Goal: Use online tool/utility: Use online tool/utility

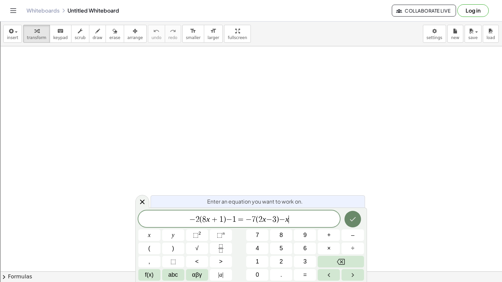
click at [356, 213] on button "Done" at bounding box center [352, 219] width 17 height 17
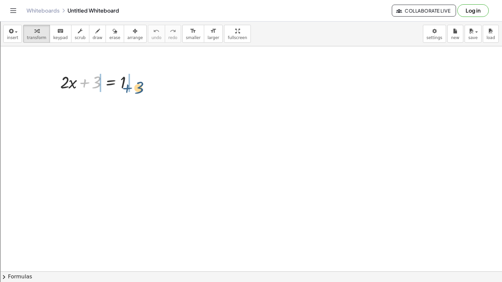
drag, startPoint x: 90, startPoint y: 85, endPoint x: 133, endPoint y: 89, distance: 42.5
click at [133, 89] on div at bounding box center [100, 81] width 86 height 22
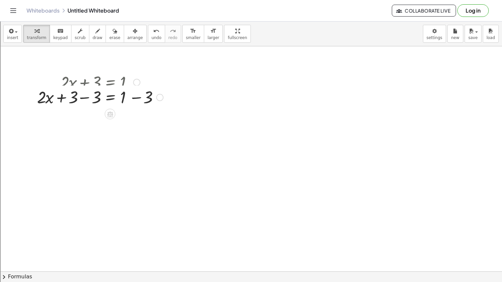
click at [110, 82] on div "+ · 2 · x + 3 = 1 + · 2 · x = 1 + 3 − 3 + − 3" at bounding box center [110, 82] width 0 height 0
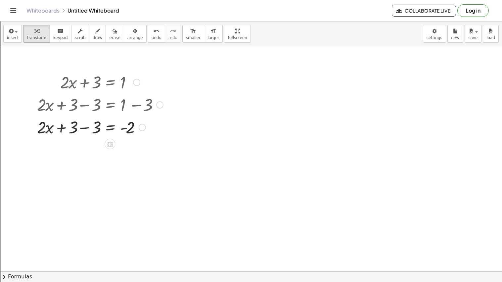
click at [85, 128] on div at bounding box center [100, 126] width 133 height 22
drag, startPoint x: 87, startPoint y: 134, endPoint x: 135, endPoint y: 147, distance: 49.4
click at [88, 131] on div at bounding box center [99, 126] width 128 height 22
click at [87, 152] on div at bounding box center [100, 154] width 133 height 33
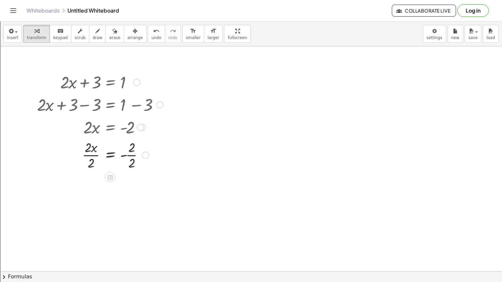
click at [132, 153] on div at bounding box center [100, 154] width 133 height 33
click at [130, 157] on div at bounding box center [100, 154] width 133 height 33
drag, startPoint x: 88, startPoint y: 183, endPoint x: 88, endPoint y: 194, distance: 11.3
click at [10, 33] on icon "button" at bounding box center [11, 31] width 6 height 8
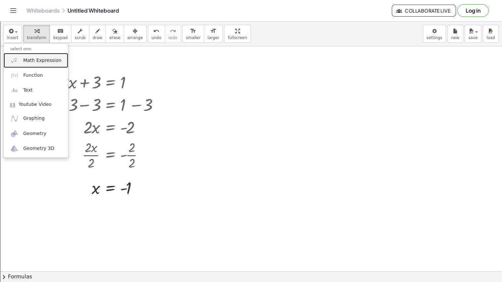
click at [18, 59] on img at bounding box center [14, 60] width 8 height 8
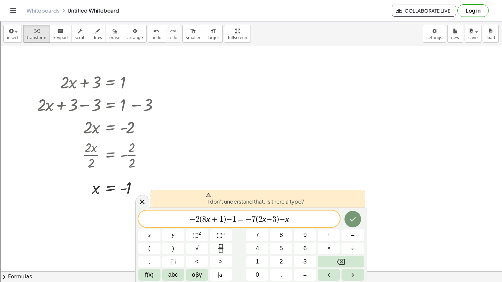
click at [235, 221] on span "1" at bounding box center [234, 219] width 4 height 8
click at [297, 217] on span "− 2 ( 8 x + 1 ) − 1 = ​ − 7 ( 2 x − 3 ) − x" at bounding box center [239, 219] width 202 height 9
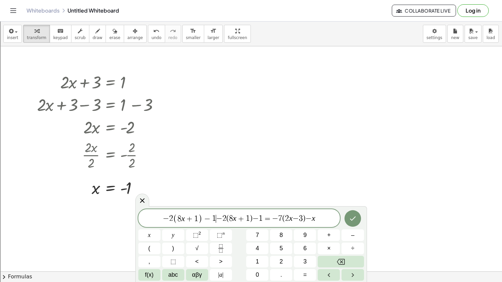
click at [217, 218] on span "−" at bounding box center [219, 219] width 6 height 8
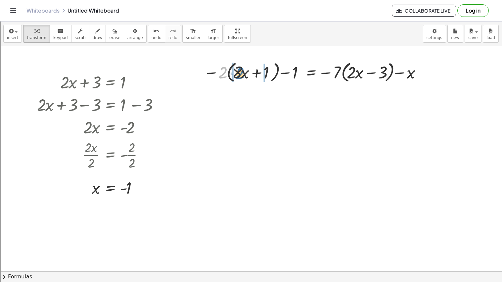
drag, startPoint x: 222, startPoint y: 77, endPoint x: 239, endPoint y: 78, distance: 16.9
click at [239, 78] on div at bounding box center [313, 71] width 227 height 25
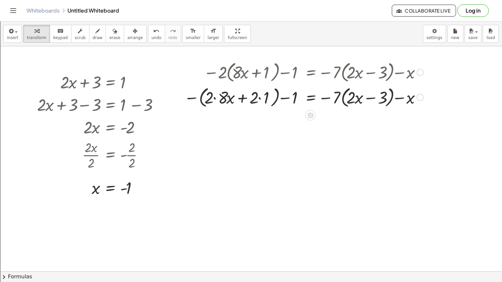
click at [213, 98] on div at bounding box center [304, 96] width 246 height 25
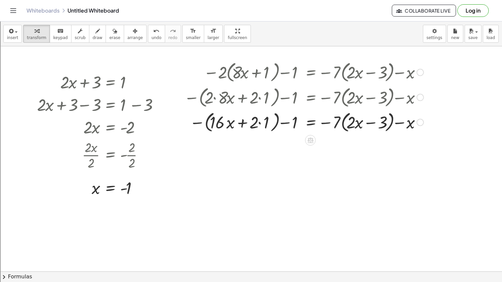
click at [257, 126] on div at bounding box center [304, 121] width 246 height 25
click at [257, 123] on div at bounding box center [304, 121] width 246 height 25
click at [264, 123] on div at bounding box center [304, 121] width 246 height 25
click at [258, 123] on div at bounding box center [304, 121] width 246 height 25
drag, startPoint x: 214, startPoint y: 121, endPoint x: 226, endPoint y: 123, distance: 12.1
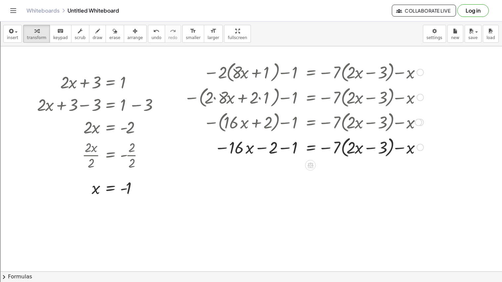
click at [281, 148] on div at bounding box center [304, 146] width 246 height 25
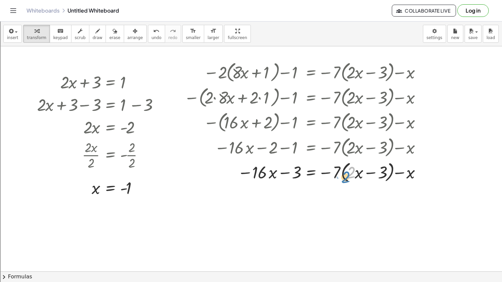
drag, startPoint x: 350, startPoint y: 174, endPoint x: 343, endPoint y: 178, distance: 7.7
click at [343, 178] on div at bounding box center [304, 171] width 246 height 25
drag, startPoint x: 335, startPoint y: 174, endPoint x: 374, endPoint y: 176, distance: 38.8
click at [374, 176] on div at bounding box center [304, 171] width 246 height 25
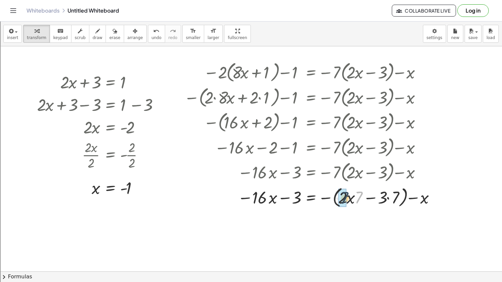
drag, startPoint x: 360, startPoint y: 196, endPoint x: 345, endPoint y: 196, distance: 15.6
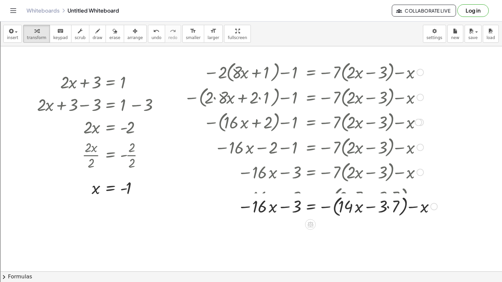
click at [389, 198] on div at bounding box center [311, 196] width 260 height 25
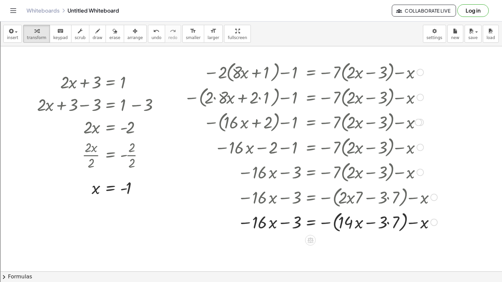
click at [388, 222] on div at bounding box center [311, 221] width 260 height 25
click at [398, 229] on div at bounding box center [311, 221] width 260 height 25
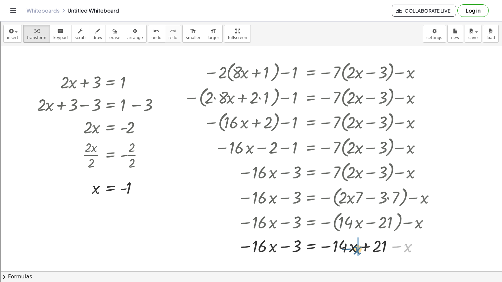
drag, startPoint x: 395, startPoint y: 247, endPoint x: 343, endPoint y: 250, distance: 51.7
click at [343, 250] on div at bounding box center [311, 245] width 260 height 22
click at [363, 250] on div at bounding box center [311, 245] width 260 height 22
click at [282, 246] on div at bounding box center [311, 245] width 260 height 22
drag, startPoint x: 294, startPoint y: 246, endPoint x: 398, endPoint y: 248, distance: 103.2
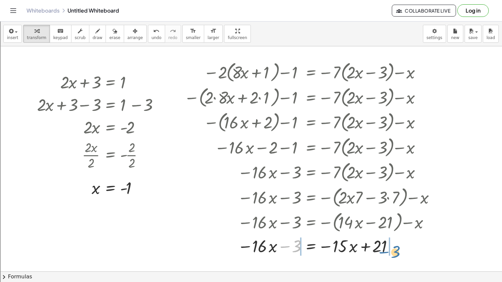
click at [398, 248] on div at bounding box center [311, 245] width 260 height 22
click at [395, 251] on div at bounding box center [311, 245] width 260 height 22
click at [288, 247] on div at bounding box center [311, 245] width 260 height 22
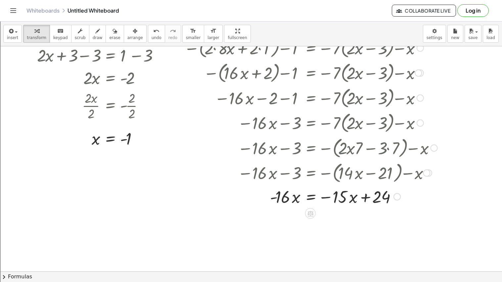
scroll to position [56, 0]
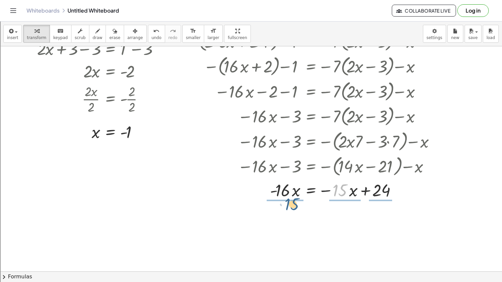
drag, startPoint x: 334, startPoint y: 191, endPoint x: 285, endPoint y: 205, distance: 50.5
click at [285, 205] on div "+ · 2 · x + 3 = 1 + · 2 · x + 3 − 3 = + 1 − 3 + · 2 · x + 3 − 3 = - 2 + · 2 · x…" at bounding box center [251, 236] width 502 height 493
drag, startPoint x: 327, startPoint y: 192, endPoint x: 289, endPoint y: 198, distance: 38.6
click at [289, 198] on div at bounding box center [309, 189] width 262 height 22
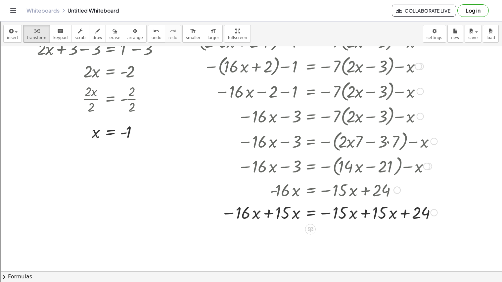
click at [267, 196] on div at bounding box center [311, 189] width 260 height 22
click at [269, 214] on div at bounding box center [311, 212] width 260 height 22
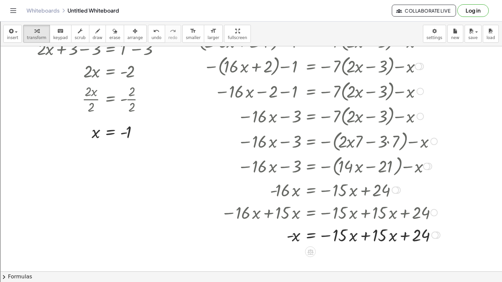
click at [364, 236] on div at bounding box center [312, 234] width 263 height 22
drag, startPoint x: 291, startPoint y: 258, endPoint x: 331, endPoint y: 266, distance: 41.1
click at [331, 266] on div at bounding box center [312, 257] width 263 height 22
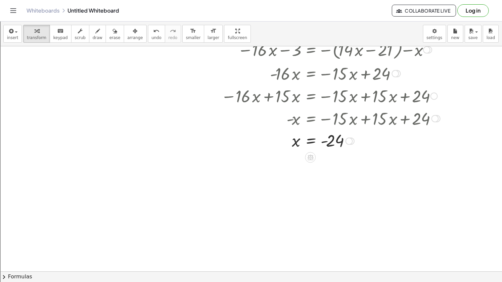
scroll to position [178, 0]
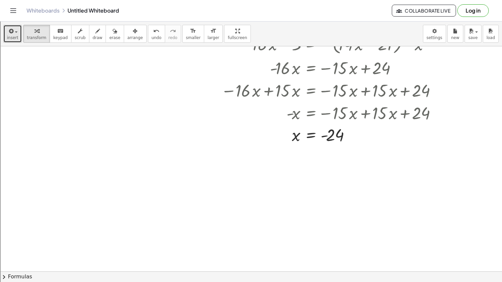
click at [12, 32] on icon "button" at bounding box center [11, 31] width 6 height 8
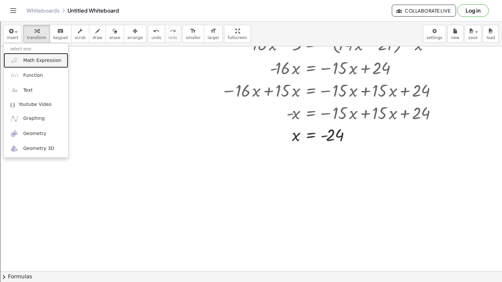
click at [29, 62] on span "Math Expression" at bounding box center [42, 60] width 38 height 7
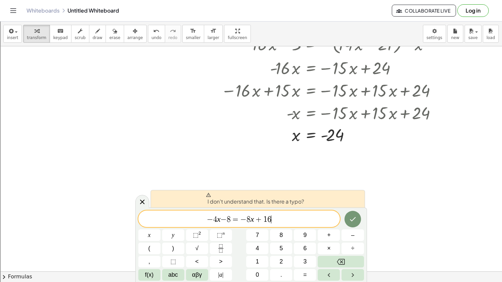
click at [208, 219] on span "−" at bounding box center [210, 219] width 6 height 8
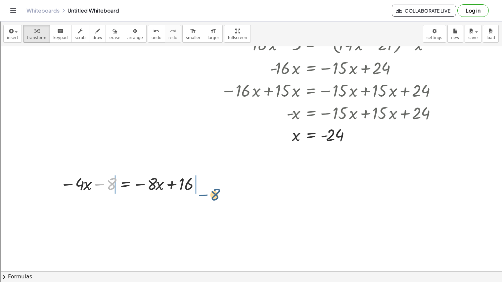
drag, startPoint x: 102, startPoint y: 185, endPoint x: 204, endPoint y: 190, distance: 102.3
click at [204, 190] on div at bounding box center [132, 183] width 150 height 22
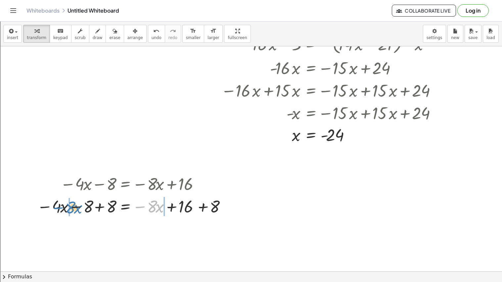
drag, startPoint x: 139, startPoint y: 206, endPoint x: 56, endPoint y: 207, distance: 82.4
click at [56, 207] on div at bounding box center [132, 206] width 196 height 22
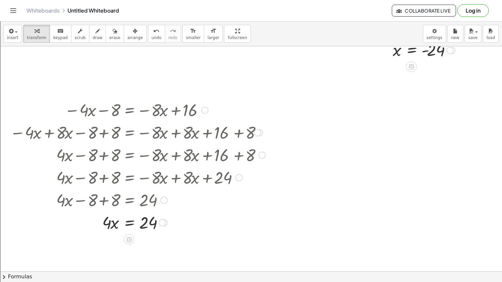
scroll to position [251, 0]
click at [115, 225] on div at bounding box center [138, 222] width 260 height 22
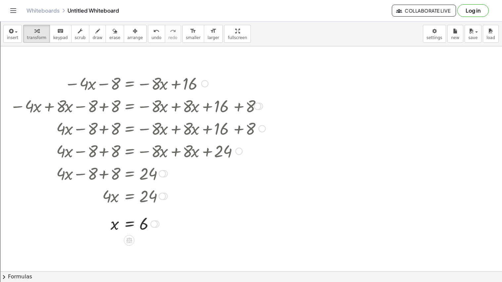
scroll to position [280, 0]
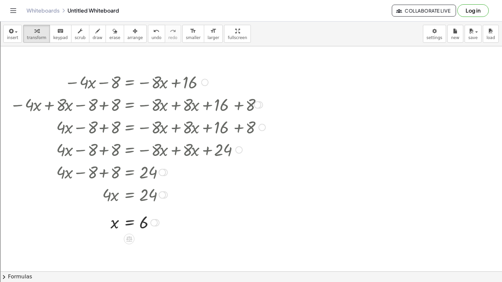
click at [205, 81] on div at bounding box center [204, 82] width 7 height 7
click at [238, 73] on span "Go back to this line" at bounding box center [238, 71] width 39 height 5
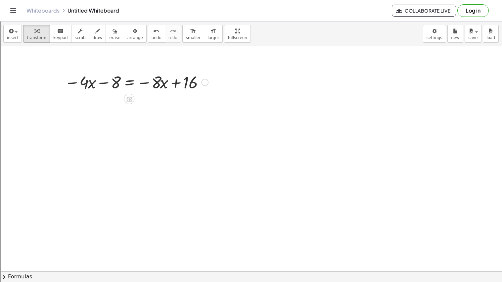
click at [151, 81] on div at bounding box center [136, 81] width 150 height 22
click at [130, 98] on icon at bounding box center [129, 99] width 7 height 7
click at [157, 99] on icon at bounding box center [155, 99] width 6 height 6
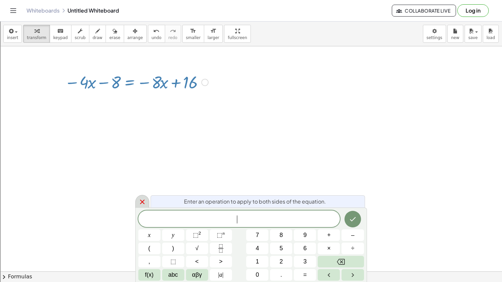
click at [144, 203] on icon at bounding box center [142, 201] width 5 height 5
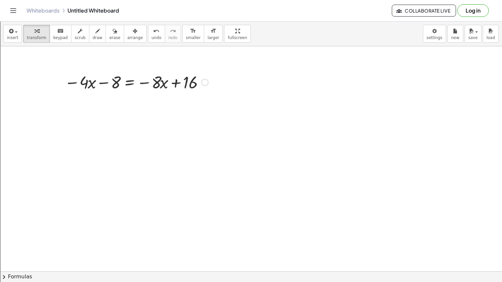
click at [203, 81] on div "Go back to this line Copy line as LaTeX Copy derivation as LaTeX" at bounding box center [204, 82] width 7 height 7
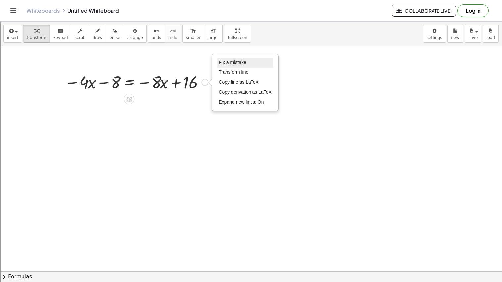
click at [246, 61] on li "Fix a mistake" at bounding box center [245, 63] width 56 height 10
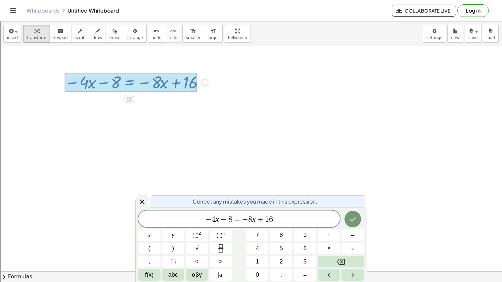
click at [226, 219] on span "−" at bounding box center [224, 219] width 10 height 8
click at [215, 220] on span "− 4 x + ​ 8 = − 8 x + 1 6" at bounding box center [239, 219] width 202 height 9
click at [246, 219] on span "−" at bounding box center [245, 219] width 6 height 8
click at [351, 222] on icon "Done" at bounding box center [353, 219] width 8 height 8
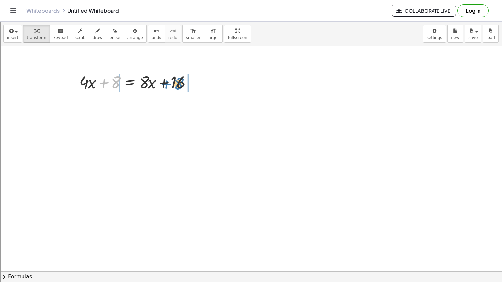
drag, startPoint x: 101, startPoint y: 83, endPoint x: 163, endPoint y: 83, distance: 62.9
click at [163, 83] on div at bounding box center [139, 81] width 126 height 22
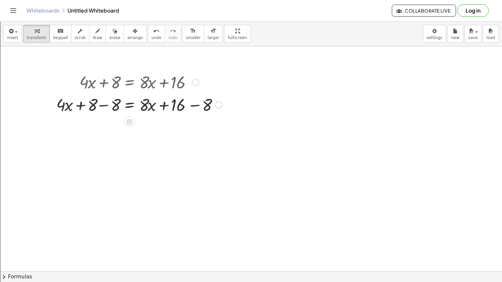
click at [103, 105] on div at bounding box center [139, 104] width 172 height 22
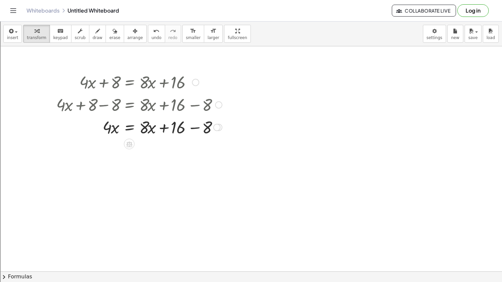
click at [192, 129] on div at bounding box center [139, 126] width 172 height 22
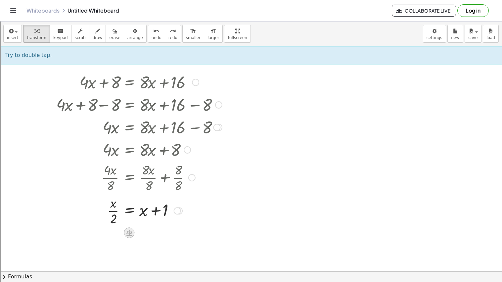
click at [128, 234] on icon at bounding box center [129, 232] width 7 height 7
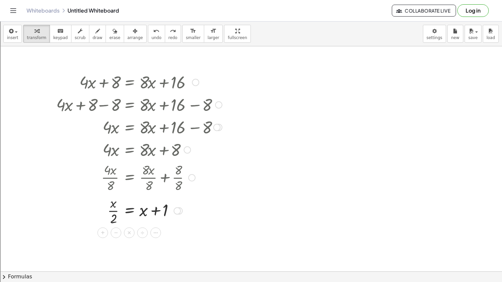
click at [128, 234] on span "×" at bounding box center [129, 233] width 4 height 10
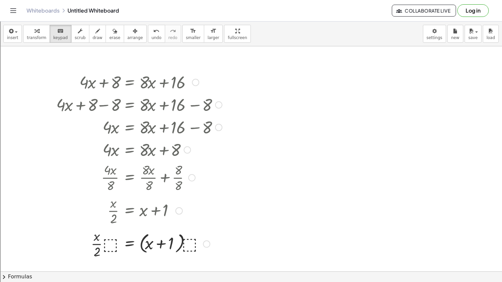
click at [109, 245] on div at bounding box center [139, 243] width 172 height 33
click at [114, 246] on div at bounding box center [139, 243] width 172 height 33
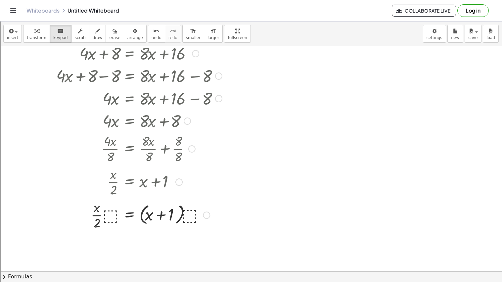
scroll to position [314, 0]
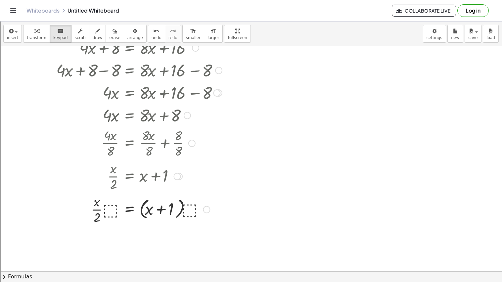
click at [108, 212] on div at bounding box center [139, 208] width 172 height 33
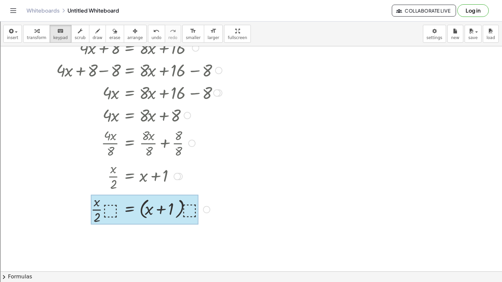
click at [135, 202] on div at bounding box center [145, 210] width 108 height 30
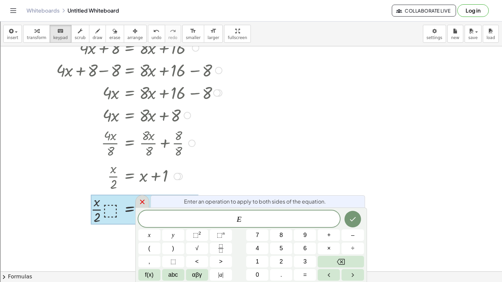
click at [144, 200] on icon at bounding box center [142, 201] width 5 height 5
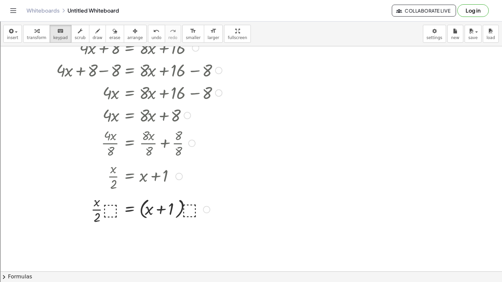
click at [200, 212] on div at bounding box center [139, 208] width 172 height 33
click at [206, 208] on div at bounding box center [206, 209] width 7 height 7
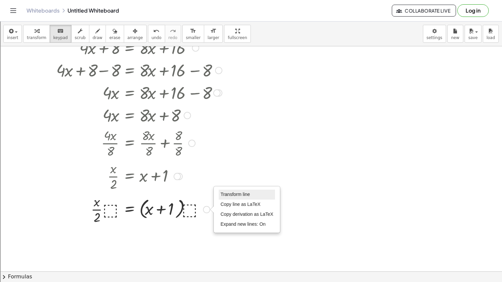
click at [247, 195] on span "Transform line" at bounding box center [234, 194] width 29 height 5
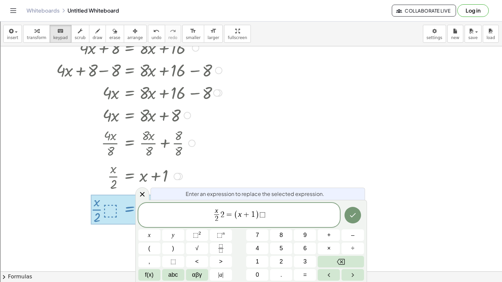
click at [267, 214] on span "x 2 ​ 2 ​ = ( x + 1 ) ⬚" at bounding box center [239, 216] width 202 height 18
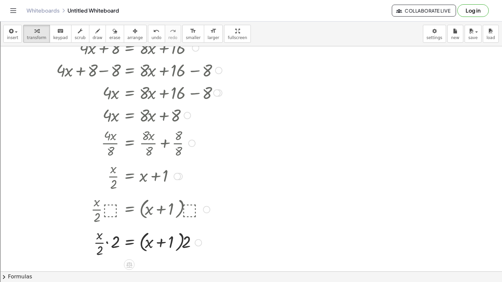
click at [105, 243] on div at bounding box center [139, 241] width 172 height 33
click at [107, 245] on div at bounding box center [139, 241] width 172 height 33
click at [110, 241] on div at bounding box center [139, 241] width 172 height 33
click at [111, 236] on div at bounding box center [139, 241] width 172 height 33
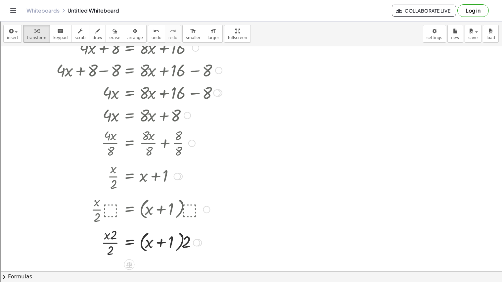
click at [111, 236] on div at bounding box center [139, 241] width 172 height 33
click at [112, 236] on div at bounding box center [139, 241] width 172 height 33
drag, startPoint x: 112, startPoint y: 236, endPoint x: 109, endPoint y: 250, distance: 15.0
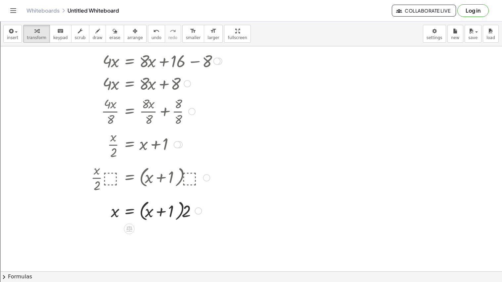
scroll to position [352, 0]
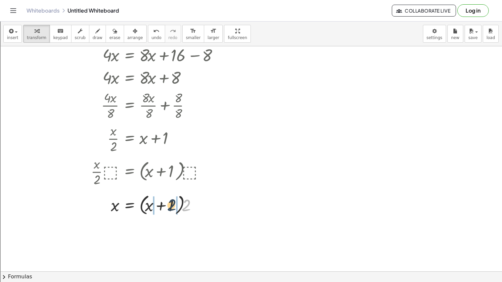
drag, startPoint x: 186, startPoint y: 207, endPoint x: 163, endPoint y: 206, distance: 23.2
click at [163, 206] on div at bounding box center [139, 204] width 172 height 25
drag, startPoint x: 152, startPoint y: 231, endPoint x: 143, endPoint y: 230, distance: 9.6
click at [143, 230] on div at bounding box center [139, 228] width 172 height 22
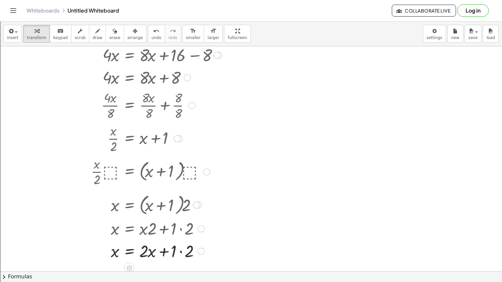
click at [178, 252] on div at bounding box center [139, 250] width 172 height 22
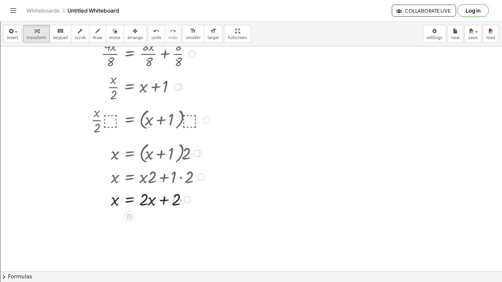
scroll to position [419, 0]
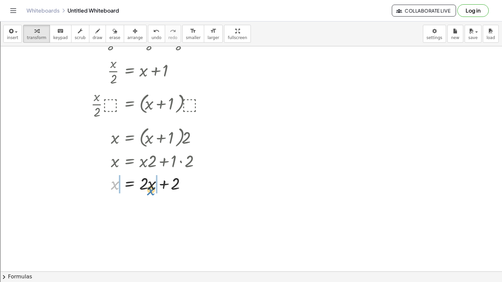
drag, startPoint x: 113, startPoint y: 189, endPoint x: 152, endPoint y: 195, distance: 39.5
click at [152, 195] on div "+ · 4 · x + 8 = + · 8 · x + 16 + · 4 · x + 8 − 8 = + · 8 · x + 16 − 8 + · 4 · x…" at bounding box center [136, 62] width 181 height 267
drag, startPoint x: 188, startPoint y: 206, endPoint x: 113, endPoint y: 207, distance: 74.4
click at [113, 207] on div at bounding box center [139, 205] width 172 height 22
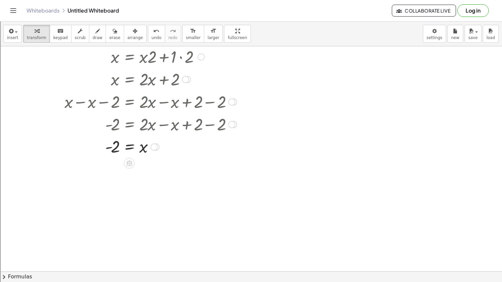
scroll to position [543, 0]
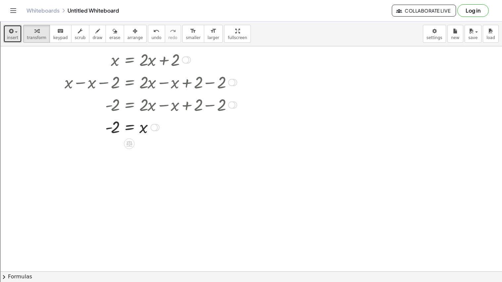
click at [17, 40] on button "insert" at bounding box center [12, 34] width 19 height 18
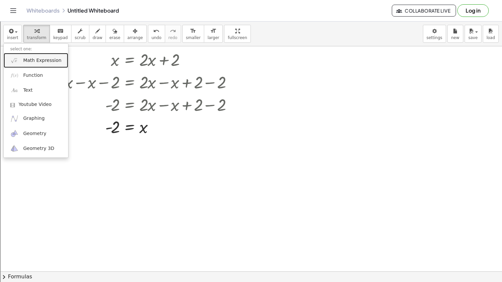
click at [44, 60] on span "Math Expression" at bounding box center [42, 60] width 38 height 7
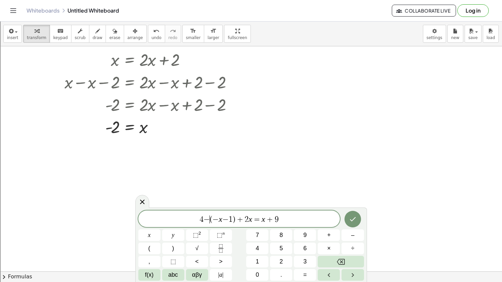
click at [210, 219] on span "(" at bounding box center [211, 219] width 3 height 8
click at [356, 215] on button "Done" at bounding box center [352, 219] width 17 height 17
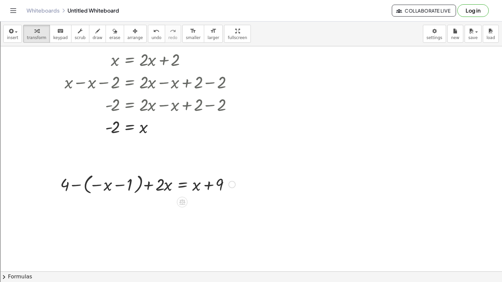
click at [88, 185] on div at bounding box center [148, 184] width 182 height 24
click at [88, 185] on div at bounding box center [161, 184] width 156 height 22
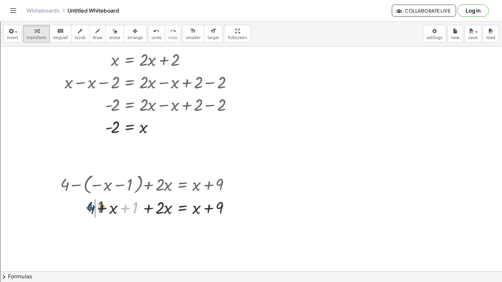
drag, startPoint x: 125, startPoint y: 211, endPoint x: 90, endPoint y: 209, distance: 34.8
click at [90, 209] on div at bounding box center [148, 207] width 182 height 22
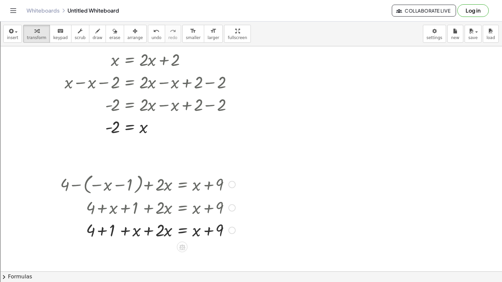
click at [148, 231] on div at bounding box center [148, 229] width 182 height 22
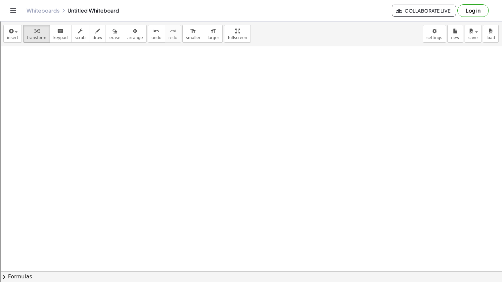
scroll to position [944, 0]
click at [12, 35] on span "insert" at bounding box center [12, 37] width 11 height 5
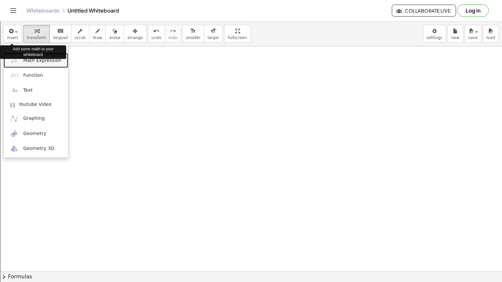
click at [27, 62] on span "Math Expression" at bounding box center [42, 60] width 38 height 7
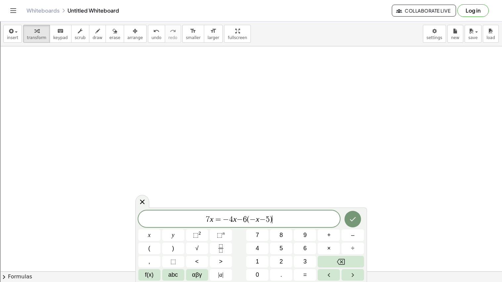
click at [228, 218] on span "−" at bounding box center [226, 219] width 6 height 8
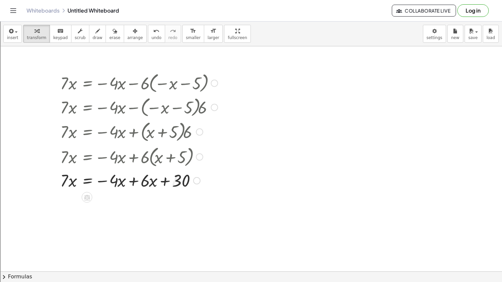
click at [0, 0] on div at bounding box center [0, 0] width 0 height 0
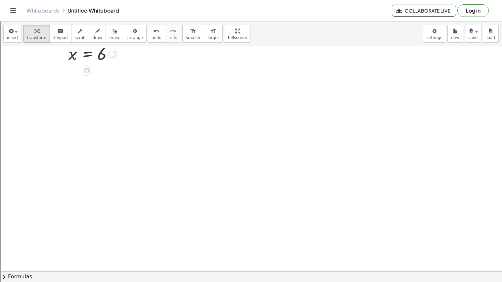
scroll to position [1147, 0]
click at [12, 37] on span "insert" at bounding box center [12, 37] width 11 height 5
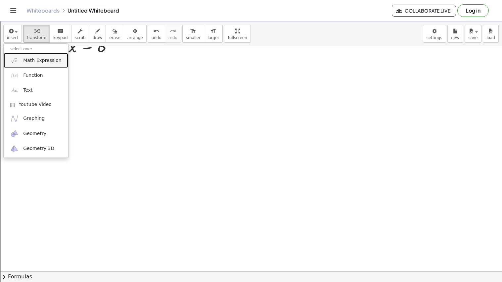
click at [50, 58] on span "Math Expression" at bounding box center [42, 60] width 38 height 7
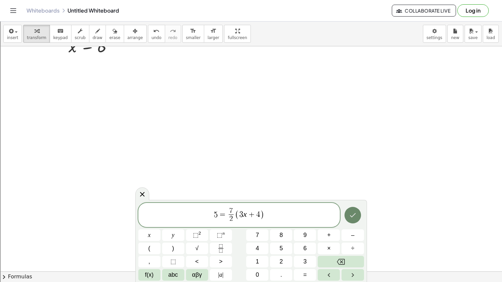
click at [350, 216] on icon "Done" at bounding box center [353, 215] width 8 height 8
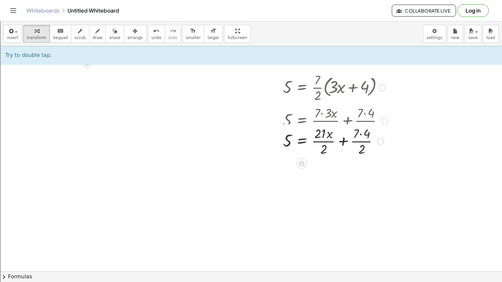
click at [323, 125] on div at bounding box center [336, 120] width 112 height 33
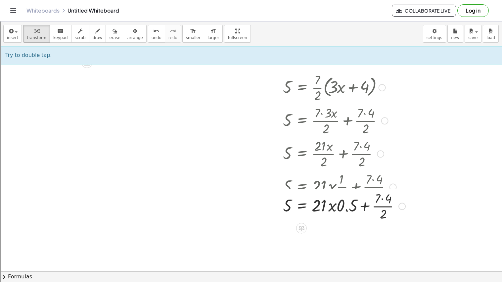
click at [347, 197] on div at bounding box center [344, 186] width 129 height 33
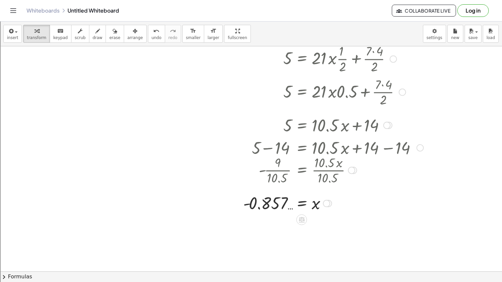
scroll to position [1275, 0]
click at [303, 222] on icon at bounding box center [302, 220] width 6 height 6
click at [328, 219] on icon at bounding box center [328, 219] width 4 height 1
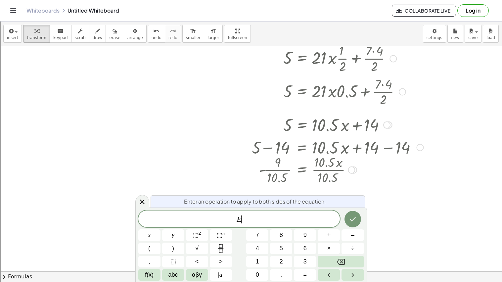
click at [384, 167] on div at bounding box center [333, 169] width 187 height 33
click at [139, 207] on div at bounding box center [142, 201] width 14 height 13
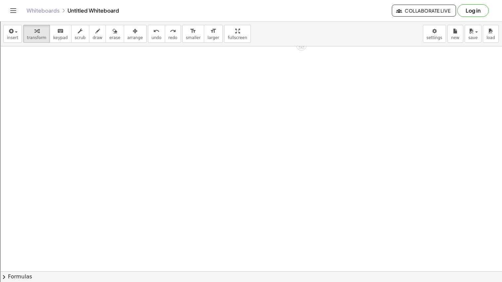
scroll to position [1457, 0]
click at [11, 37] on span "insert" at bounding box center [12, 37] width 11 height 5
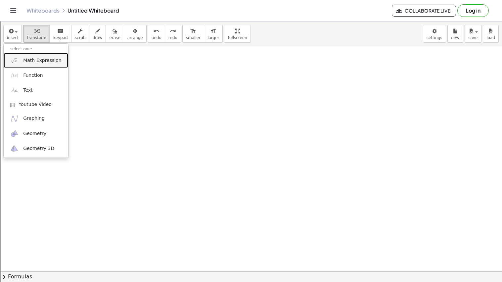
click at [21, 61] on link "Math Expression" at bounding box center [36, 60] width 65 height 15
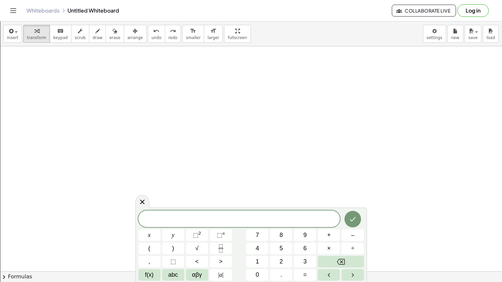
click at [227, 219] on span "​" at bounding box center [239, 219] width 202 height 9
click at [233, 220] on span "​" at bounding box center [239, 219] width 202 height 9
click at [233, 219] on span "3" at bounding box center [235, 219] width 4 height 8
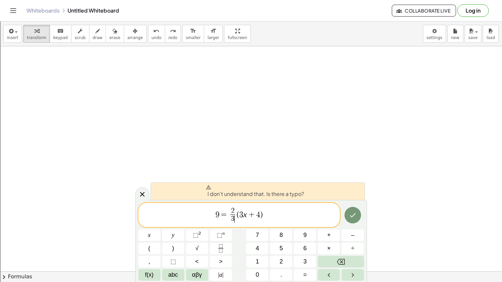
click at [252, 217] on span "+" at bounding box center [252, 214] width 10 height 8
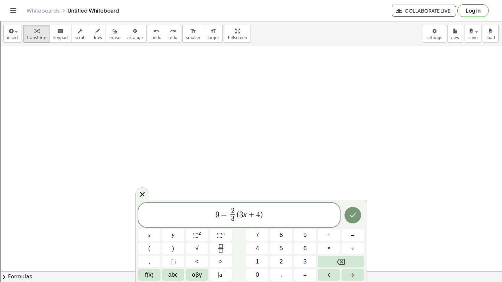
click at [277, 214] on span "9 = 2 3 ​ ​ ( 3 x + ​ 4 )" at bounding box center [239, 216] width 202 height 18
click at [239, 215] on span "(" at bounding box center [239, 214] width 3 height 8
click at [218, 216] on span "=" at bounding box center [223, 214] width 10 height 8
click at [230, 213] on span "2" at bounding box center [231, 210] width 4 height 7
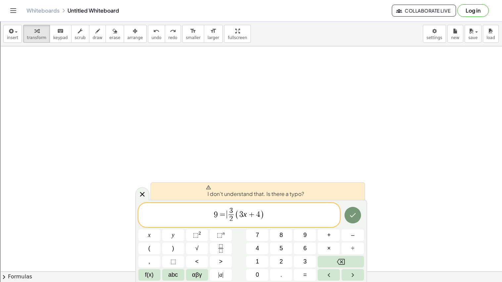
click at [223, 216] on span "=" at bounding box center [223, 214] width 10 height 8
click at [239, 214] on span "3" at bounding box center [241, 214] width 4 height 8
click at [251, 216] on span "+" at bounding box center [252, 214] width 10 height 8
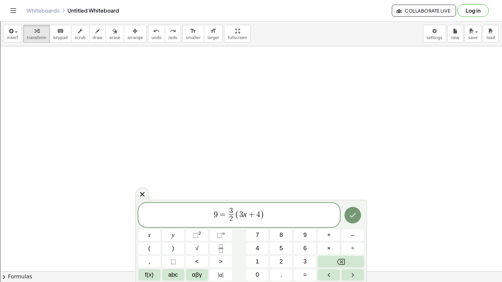
click at [247, 214] on span "+" at bounding box center [252, 214] width 10 height 8
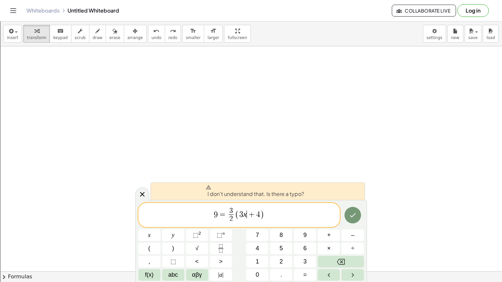
click at [212, 215] on span "9 = 3 2 ​ ​ ( 3 x ​ + 4 )" at bounding box center [239, 216] width 202 height 18
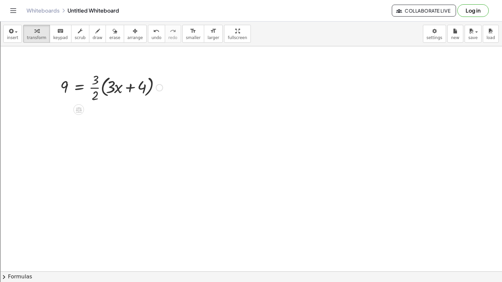
click at [105, 88] on div at bounding box center [111, 86] width 109 height 33
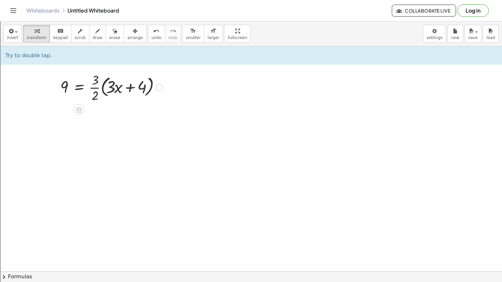
click at [104, 89] on div at bounding box center [111, 86] width 109 height 33
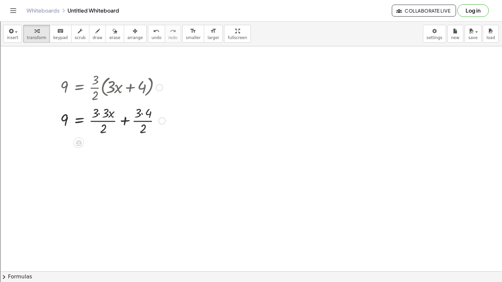
click at [103, 115] on div at bounding box center [113, 120] width 112 height 33
click at [131, 117] on div at bounding box center [113, 120] width 112 height 33
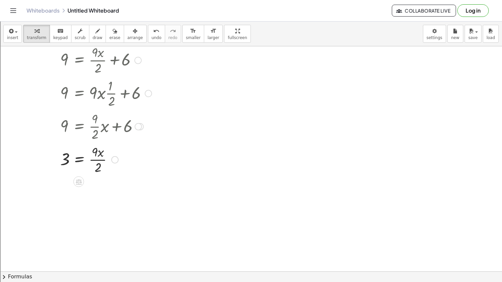
scroll to position [1587, 0]
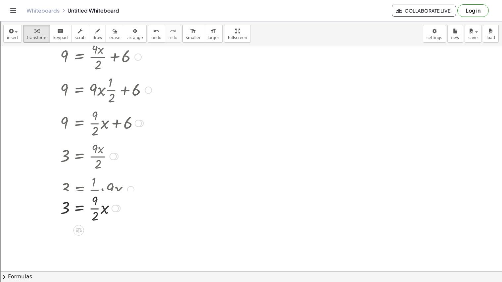
click at [97, 198] on div at bounding box center [114, 188] width 115 height 33
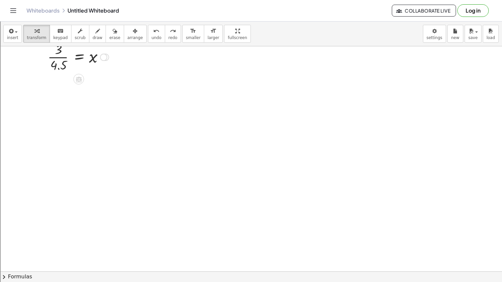
scroll to position [1780, 0]
click at [11, 35] on icon "button" at bounding box center [11, 31] width 6 height 8
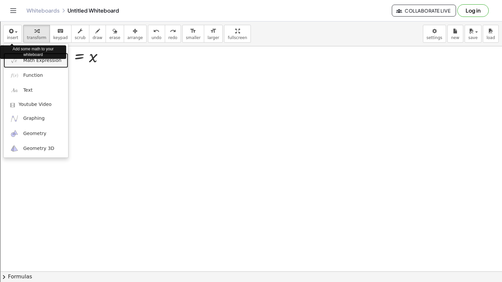
click at [24, 62] on span "Math Expression" at bounding box center [42, 60] width 38 height 7
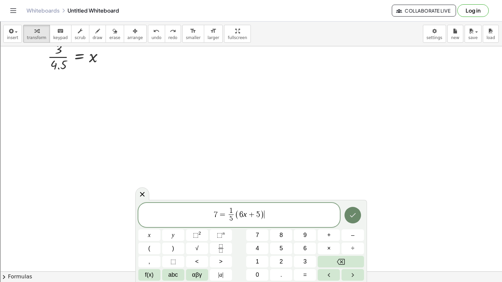
click at [350, 214] on icon "Done" at bounding box center [353, 215] width 8 height 8
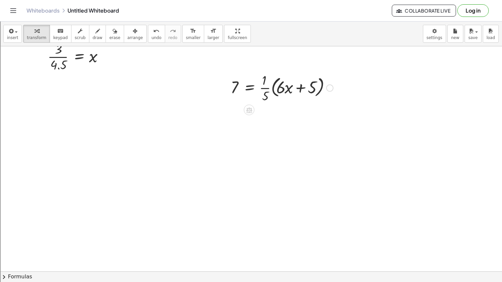
click at [273, 92] on div at bounding box center [281, 87] width 109 height 33
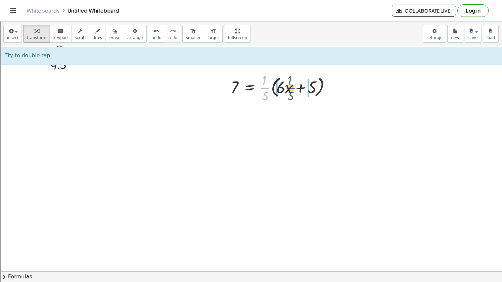
drag, startPoint x: 264, startPoint y: 89, endPoint x: 293, endPoint y: 89, distance: 29.1
click at [293, 89] on div at bounding box center [281, 87] width 109 height 33
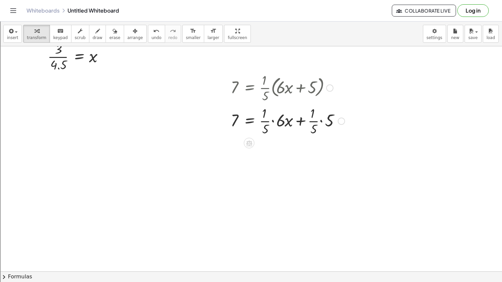
click at [270, 123] on div at bounding box center [287, 120] width 121 height 33
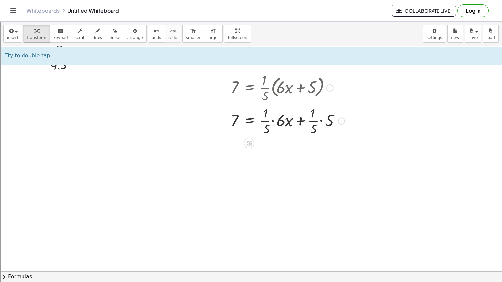
click at [272, 123] on div at bounding box center [287, 120] width 121 height 33
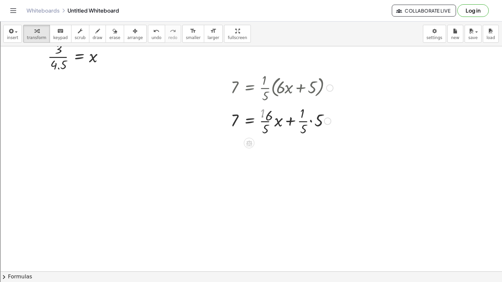
click at [279, 123] on div at bounding box center [281, 120] width 109 height 33
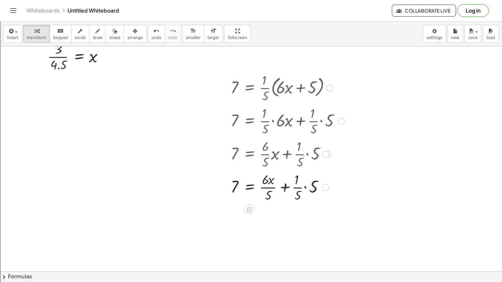
click at [298, 187] on div at bounding box center [287, 186] width 121 height 33
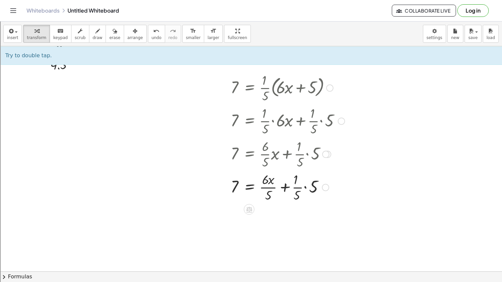
click at [306, 189] on div at bounding box center [287, 186] width 121 height 33
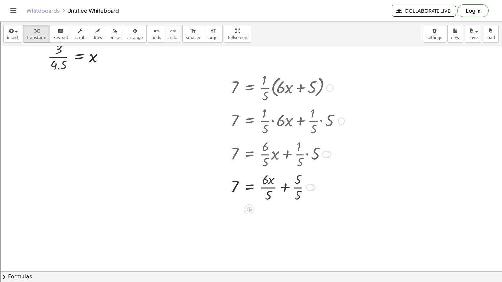
click at [297, 190] on div at bounding box center [287, 186] width 121 height 33
drag, startPoint x: 296, startPoint y: 190, endPoint x: 292, endPoint y: 194, distance: 5.6
click at [249, 88] on div "7 = · · 1 · 5 · ( + · 6 · x + 5 ) 7 = + · · 1 · 5 · 6 · x + · · 1 · 5 · 5 7 = +…" at bounding box center [249, 88] width 0 height 0
drag, startPoint x: 292, startPoint y: 223, endPoint x: 238, endPoint y: 225, distance: 54.3
click at [238, 225] on div at bounding box center [287, 219] width 121 height 33
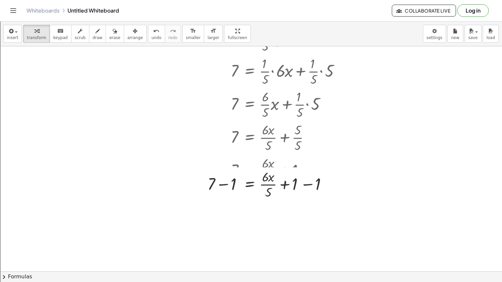
scroll to position [1840, 0]
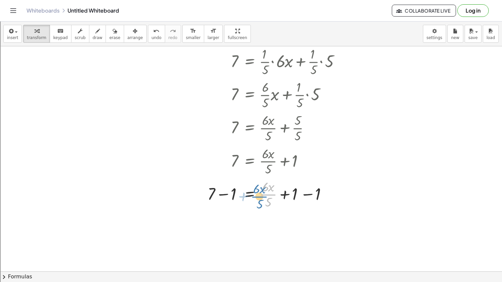
drag, startPoint x: 268, startPoint y: 195, endPoint x: 261, endPoint y: 196, distance: 7.1
click at [261, 196] on div at bounding box center [276, 193] width 144 height 33
click at [226, 198] on div at bounding box center [276, 193] width 144 height 33
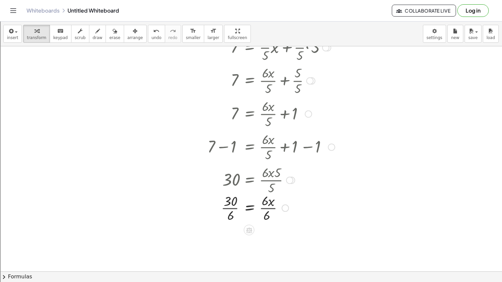
scroll to position [1889, 0]
